Goal: Register for event/course

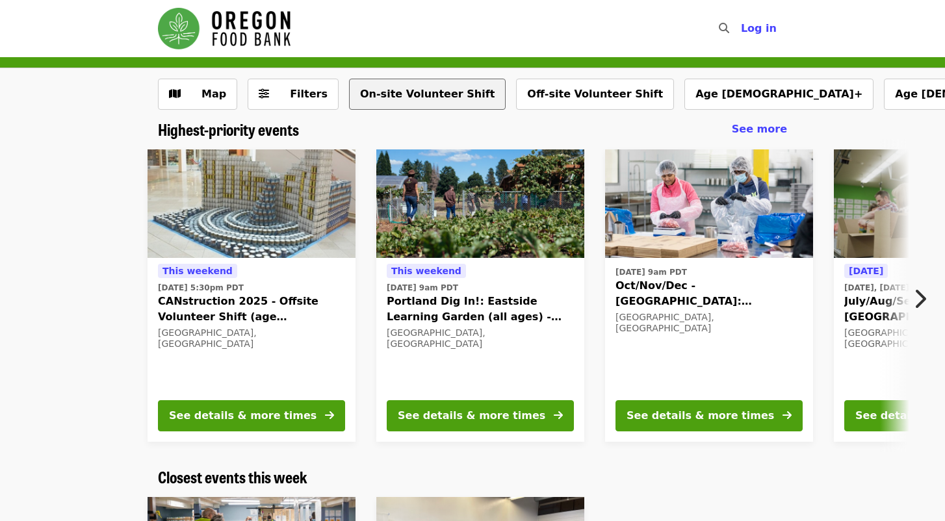
click at [405, 94] on button "On-site Volunteer Shift" at bounding box center [427, 94] width 157 height 31
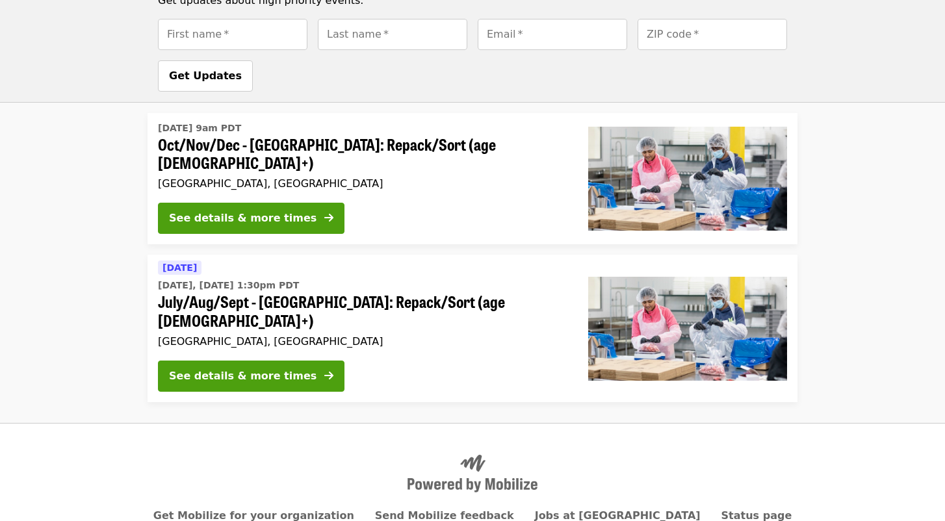
scroll to position [1068, 0]
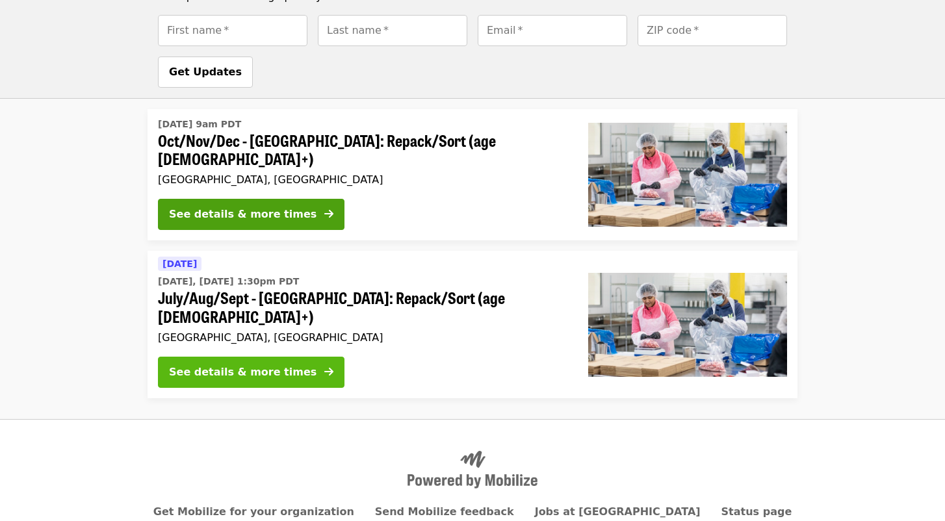
click at [224, 365] on div "See details & more times" at bounding box center [243, 373] width 148 height 16
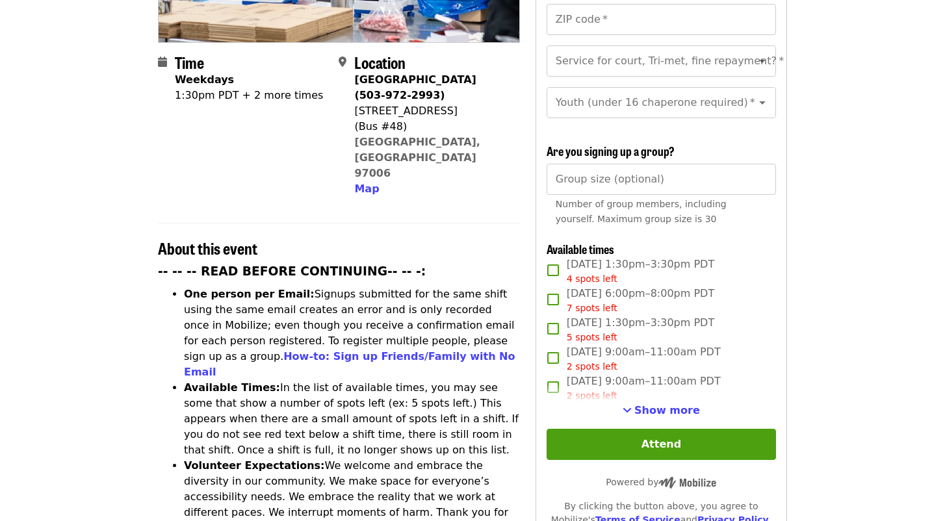
scroll to position [293, 0]
click at [670, 404] on span "Show more" at bounding box center [667, 410] width 66 height 12
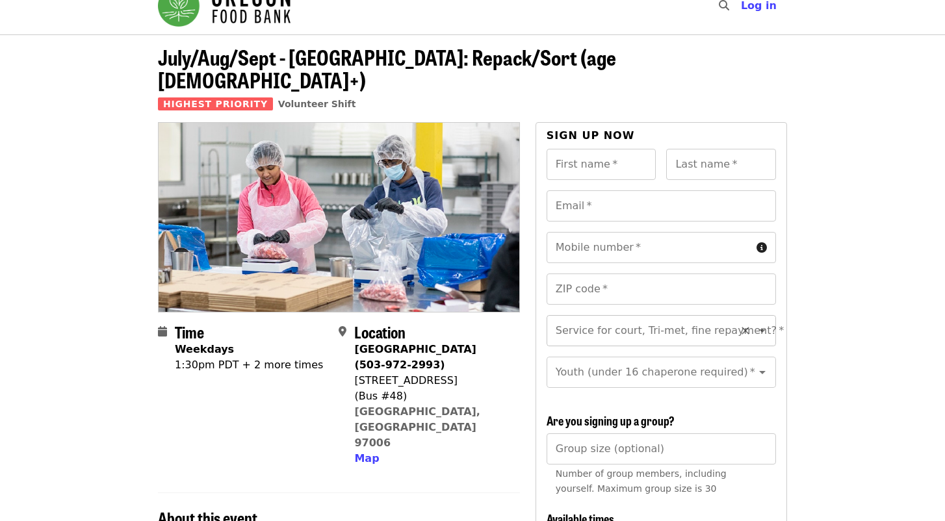
scroll to position [0, 0]
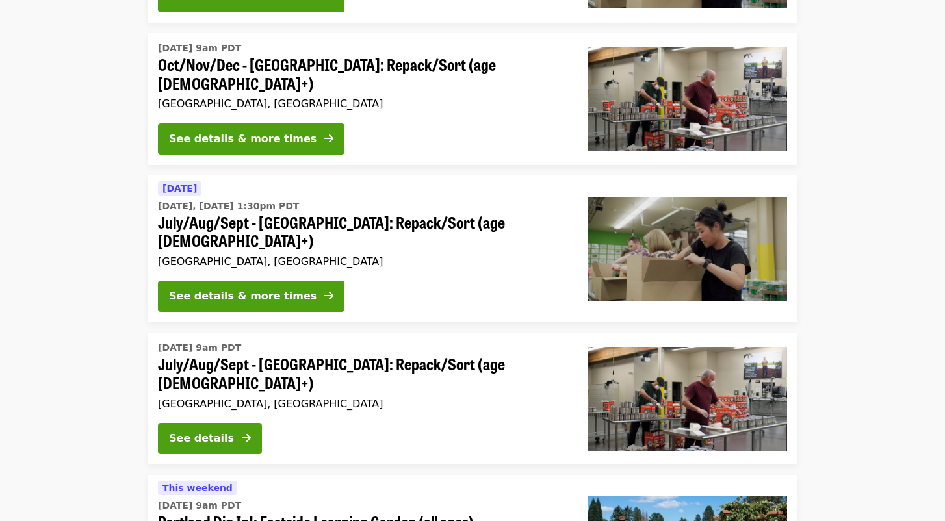
scroll to position [401, 0]
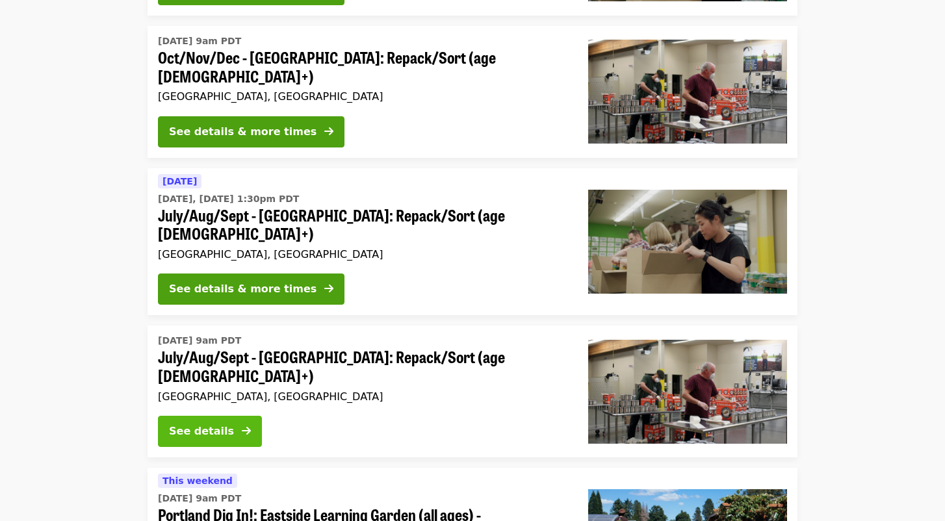
click at [202, 424] on div "See details" at bounding box center [201, 432] width 65 height 16
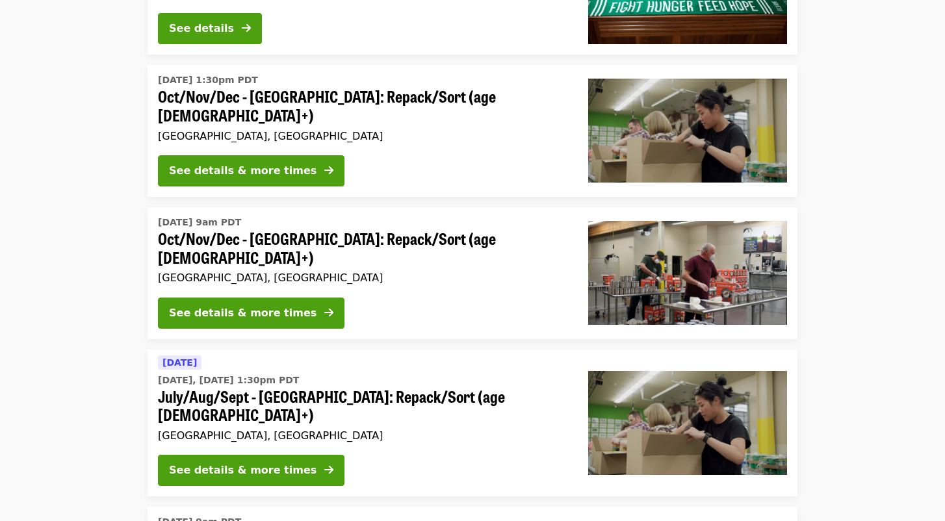
scroll to position [220, 0]
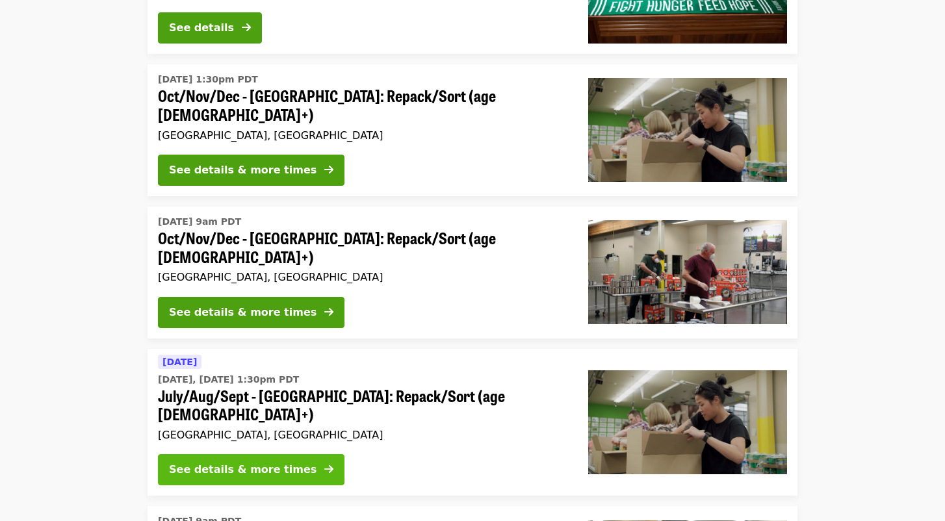
click at [257, 462] on div "See details & more times" at bounding box center [243, 470] width 148 height 16
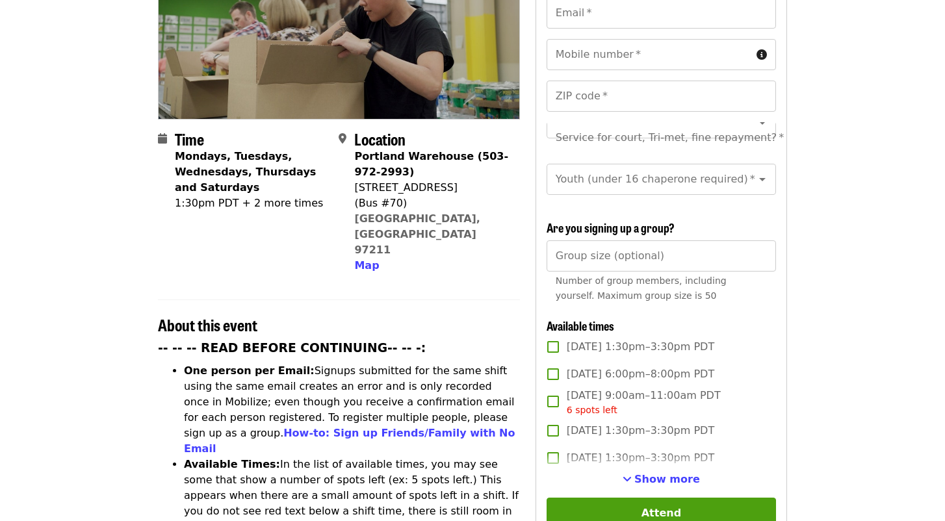
scroll to position [231, 0]
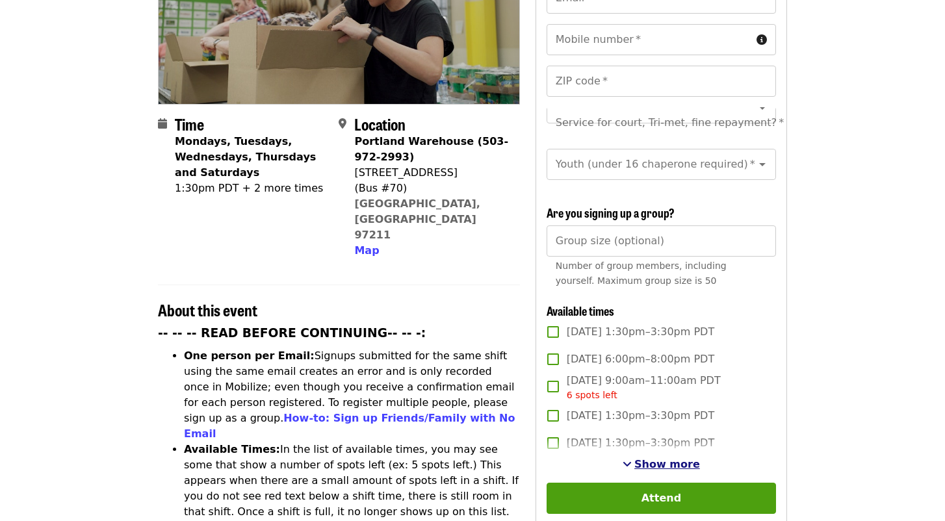
click at [665, 458] on span "Show more" at bounding box center [667, 464] width 66 height 12
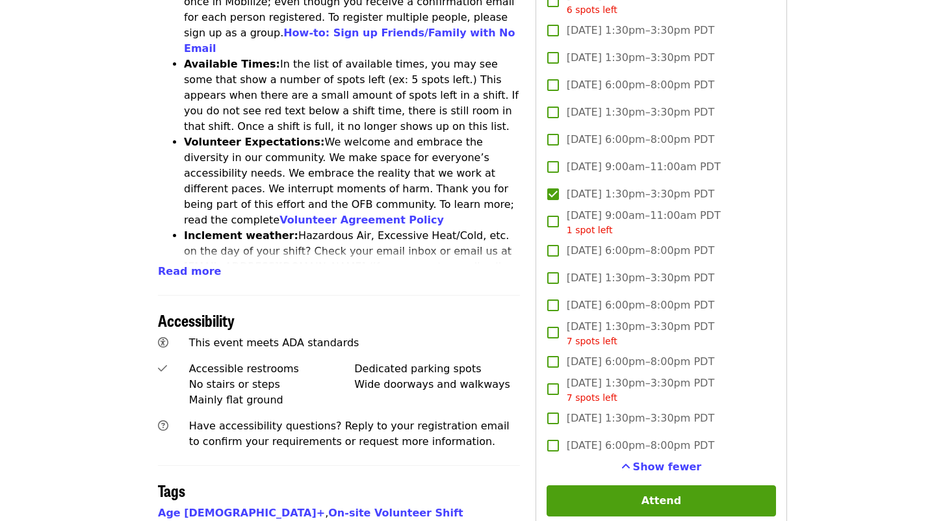
scroll to position [631, 0]
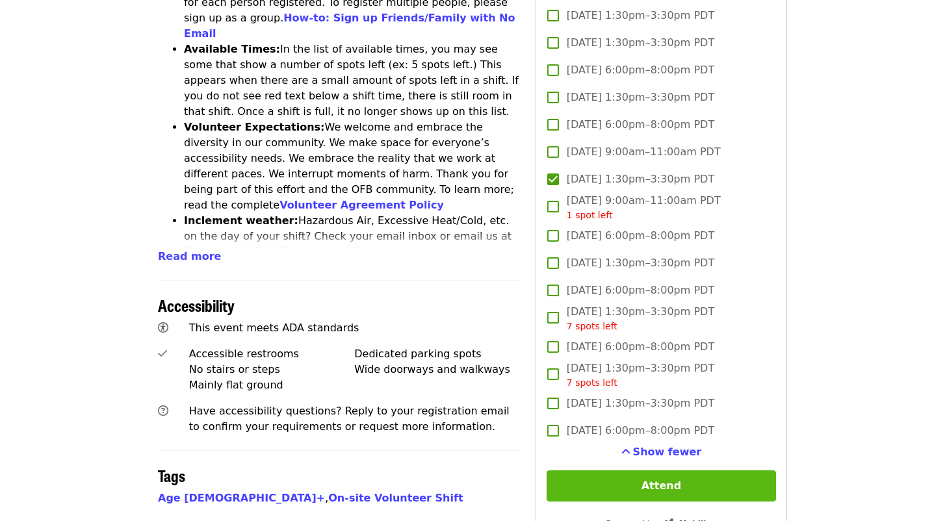
click at [665, 470] on button "Attend" at bounding box center [660, 485] width 229 height 31
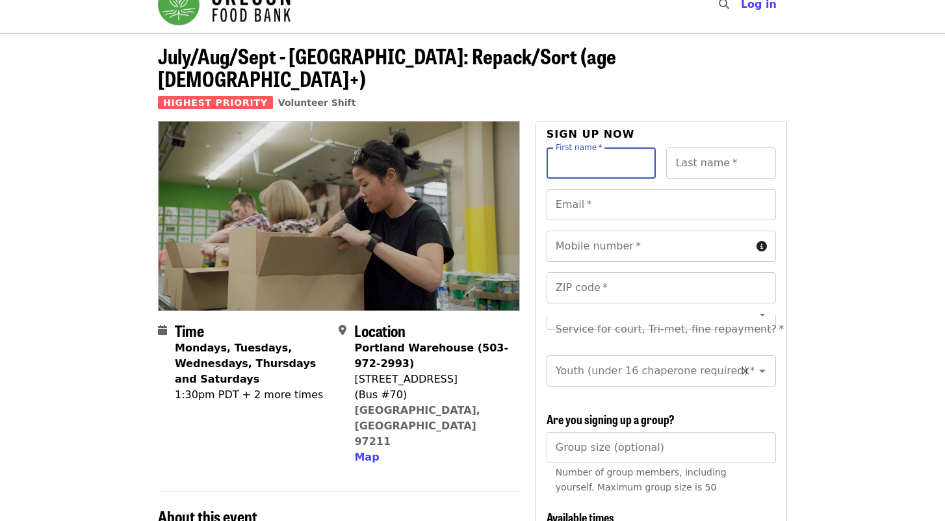
scroll to position [22, 0]
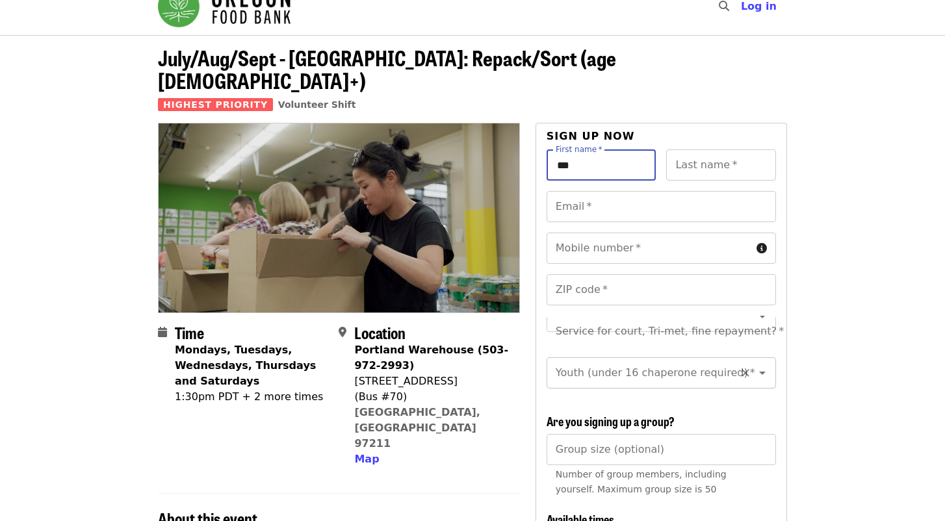
type input "***"
type input "******"
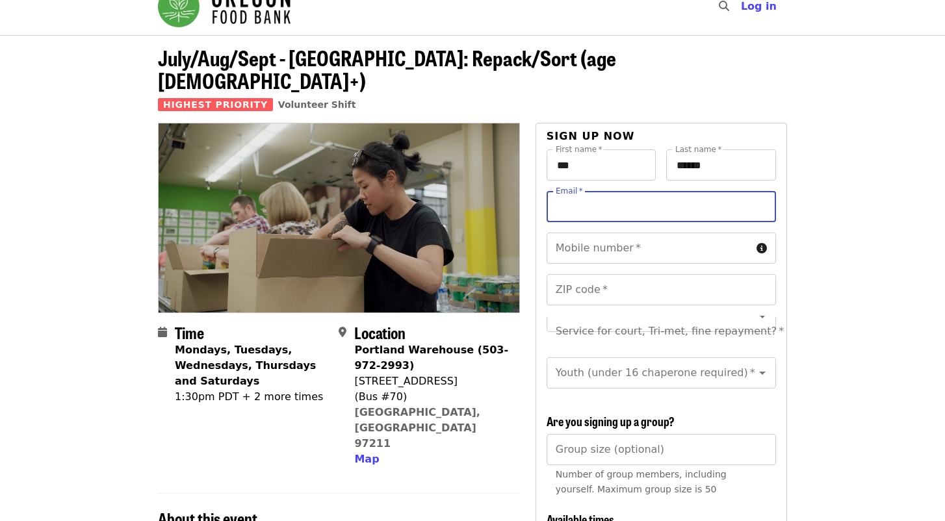
click at [643, 191] on input "Email   *" at bounding box center [660, 206] width 229 height 31
type input "**********"
type input "*****"
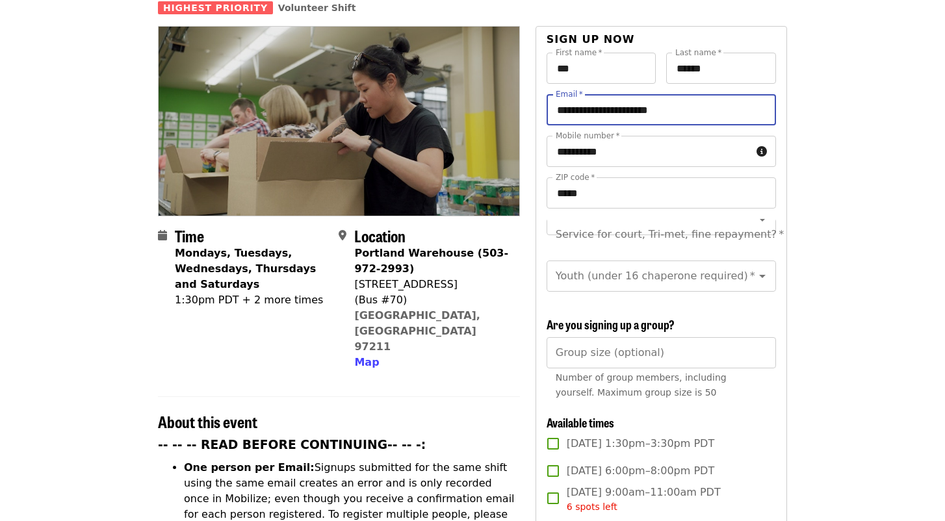
scroll to position [125, 0]
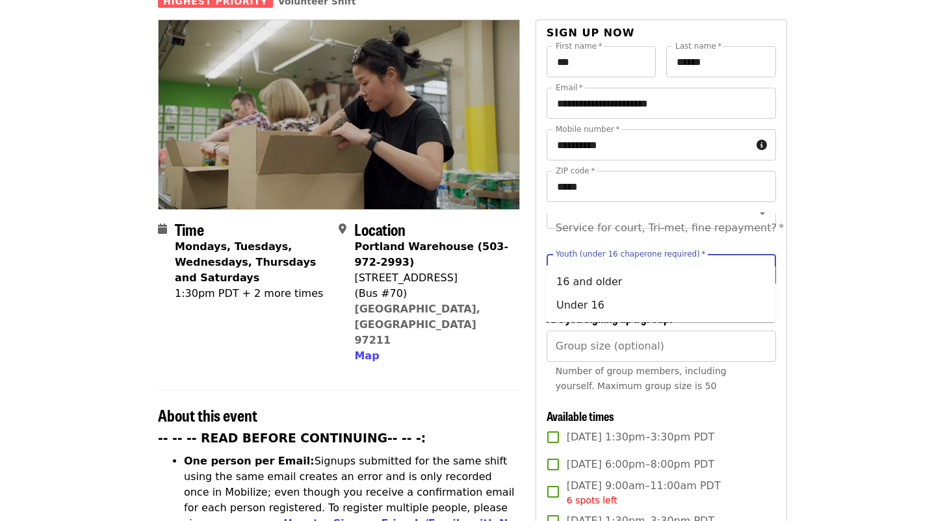
click at [721, 257] on input "Youth (under 16 chaperone required)   *" at bounding box center [645, 269] width 177 height 25
click at [666, 284] on li "16 and older" at bounding box center [660, 281] width 229 height 23
type input "**********"
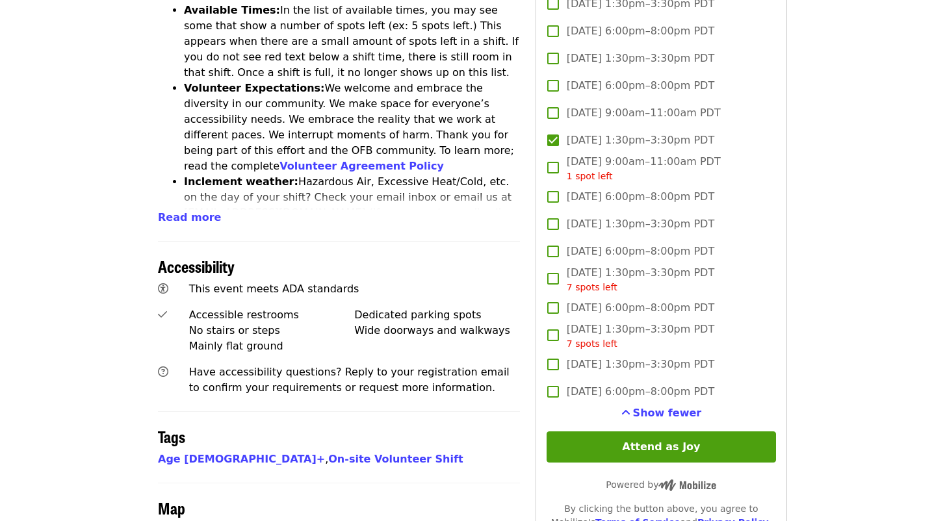
scroll to position [678, 0]
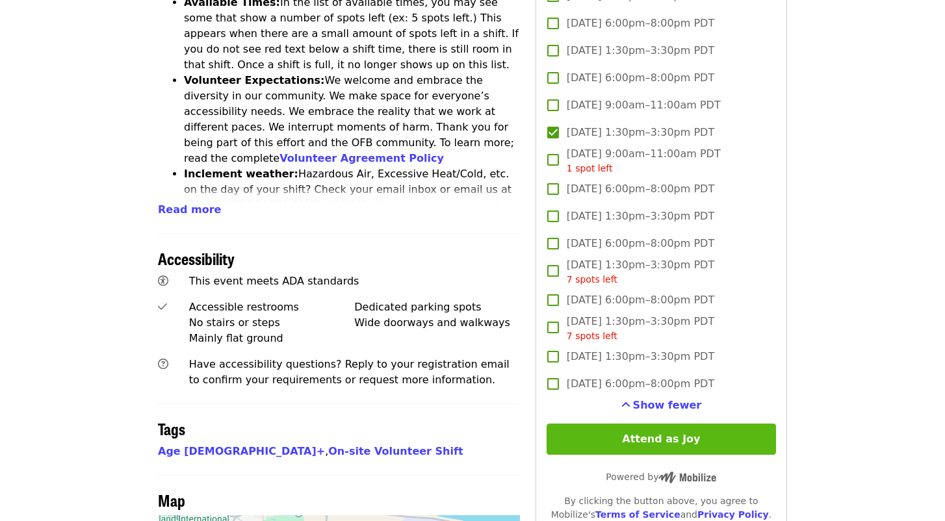
click at [587, 424] on button "Attend as Joy" at bounding box center [660, 439] width 229 height 31
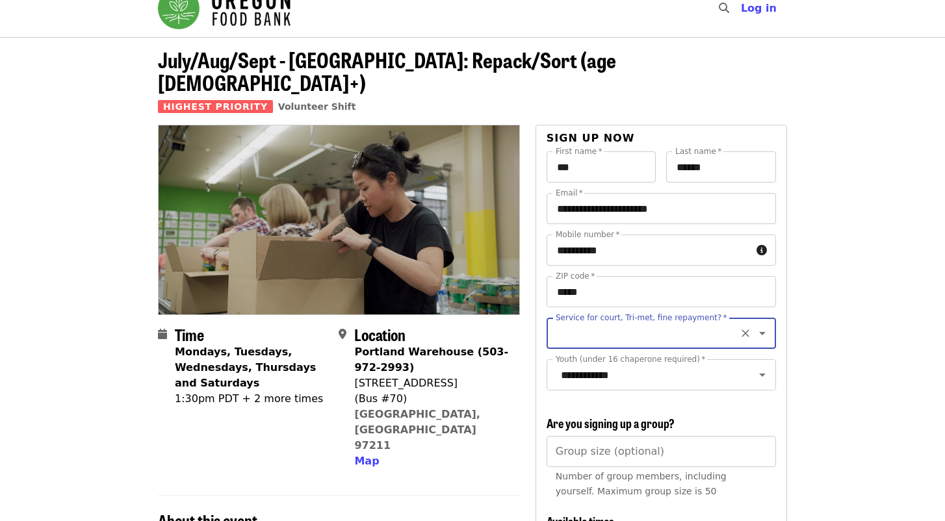
scroll to position [29, 0]
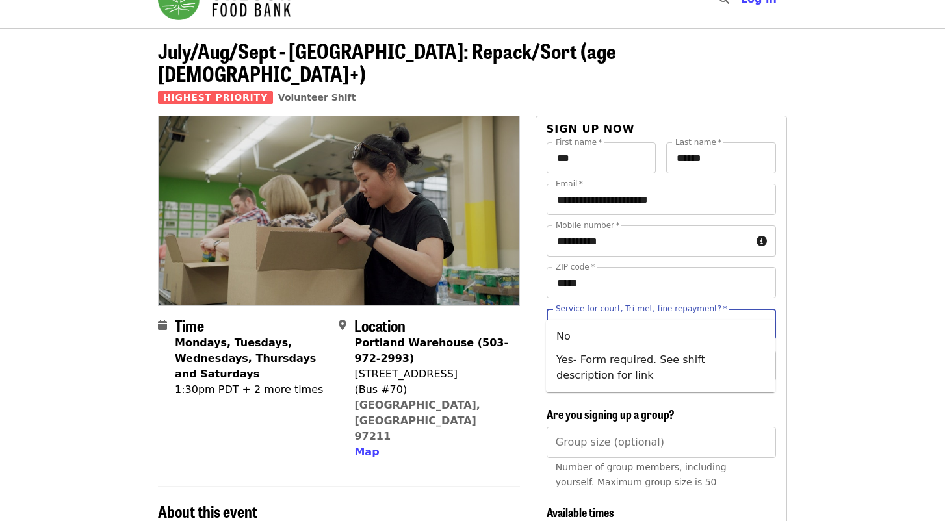
click at [673, 312] on input "Service for court, Tri-met, fine repayment?   *" at bounding box center [645, 324] width 177 height 25
click at [579, 339] on li "No" at bounding box center [660, 336] width 229 height 23
type input "**"
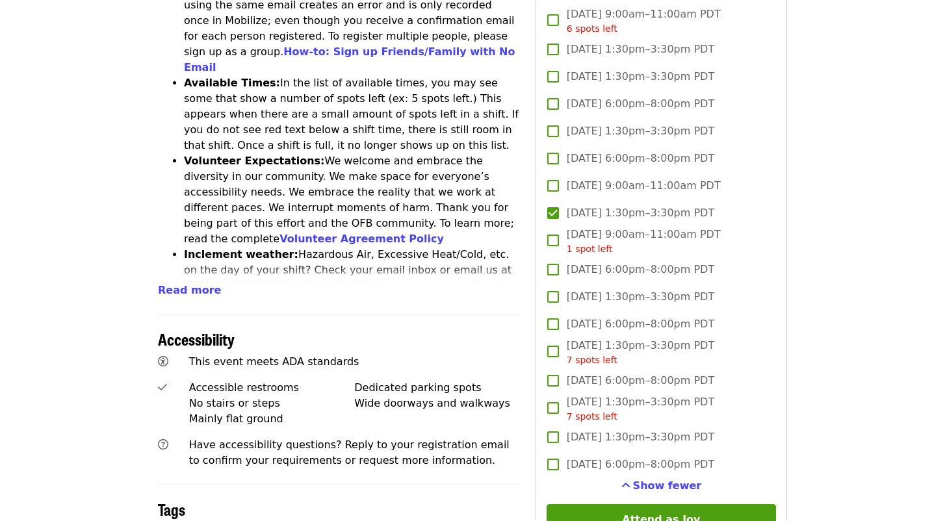
scroll to position [611, 0]
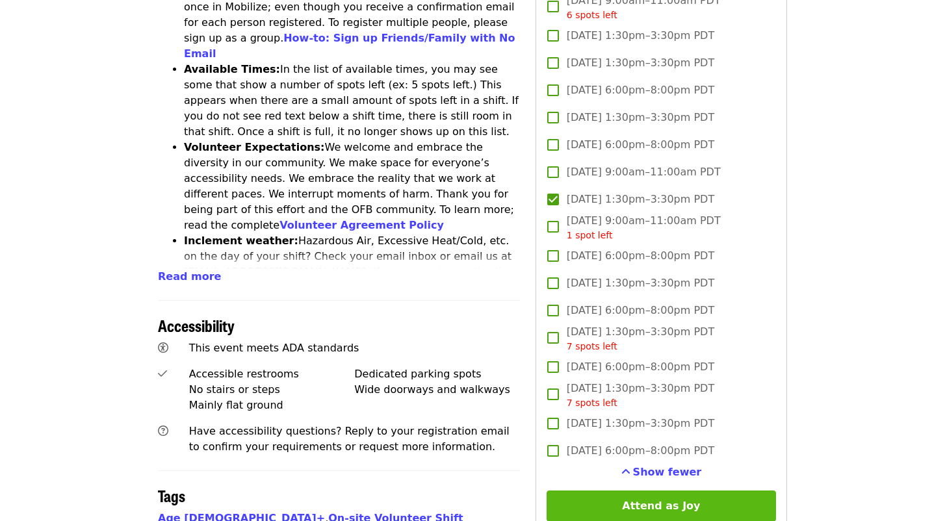
click at [641, 491] on button "Attend as Joy" at bounding box center [660, 506] width 229 height 31
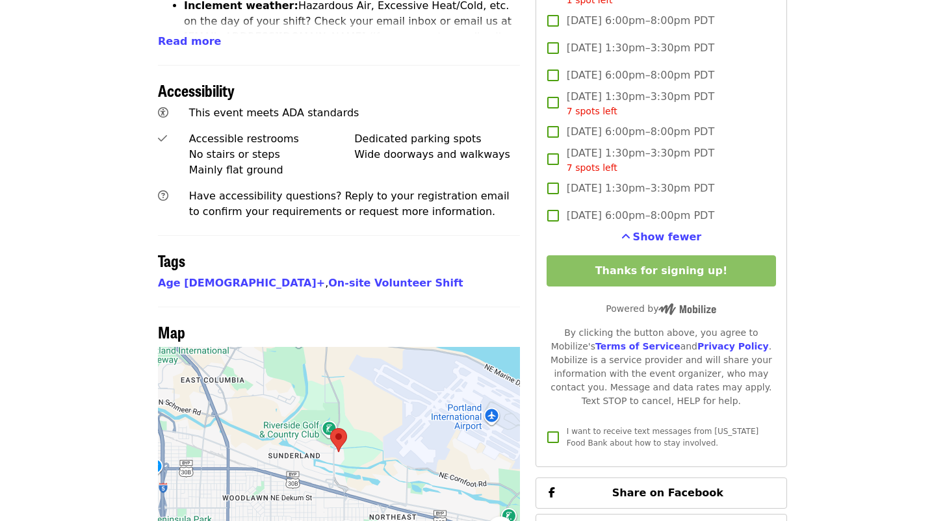
scroll to position [769, 0]
